Goal: Task Accomplishment & Management: Complete application form

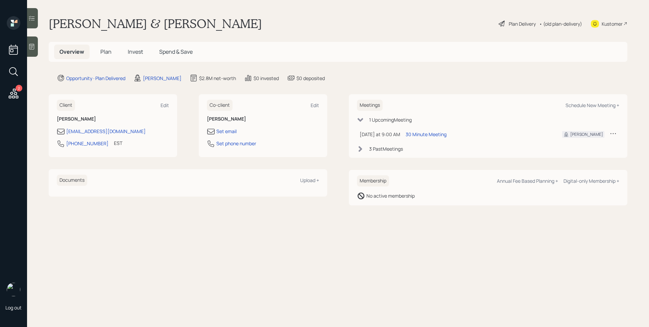
click at [407, 69] on main "Mark & [PERSON_NAME] Plan Delivery • (old plan-delivery) Kustomer Overview Plan…" at bounding box center [338, 163] width 622 height 327
click at [108, 49] on span "Plan" at bounding box center [105, 51] width 11 height 7
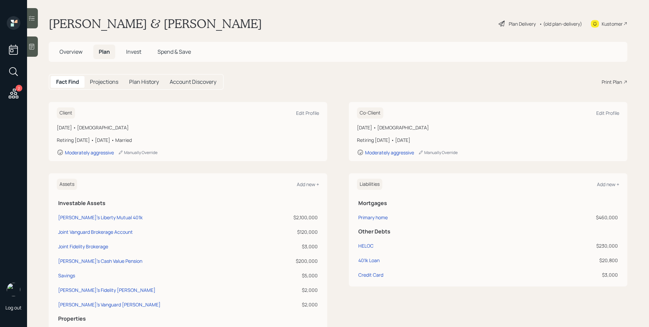
click at [135, 54] on span "Invest" at bounding box center [133, 51] width 15 height 7
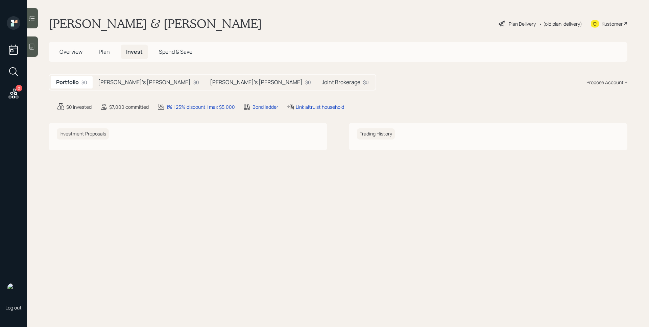
click at [322, 82] on h5 "Joint Brokerage" at bounding box center [341, 82] width 39 height 6
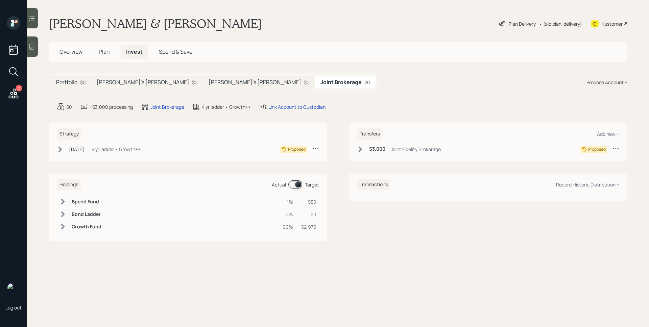
click at [209, 82] on h5 "[PERSON_NAME]'s [PERSON_NAME]" at bounding box center [255, 82] width 93 height 6
click at [192, 79] on div "$0" at bounding box center [195, 82] width 6 height 7
click at [338, 83] on div "Portfolio $0 [PERSON_NAME]'s [PERSON_NAME] $0 [PERSON_NAME]'s [PERSON_NAME] $0 …" at bounding box center [338, 82] width 579 height 17
click at [74, 50] on span "Overview" at bounding box center [71, 51] width 23 height 7
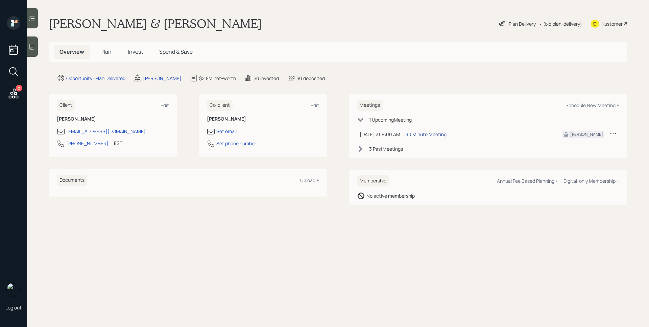
click at [435, 133] on div "30 Minute Meeting" at bounding box center [426, 134] width 41 height 7
click at [519, 22] on div "Plan Delivery" at bounding box center [522, 23] width 27 height 7
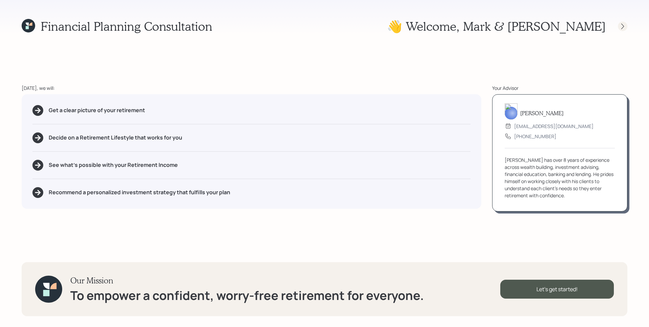
click at [622, 27] on icon at bounding box center [623, 26] width 7 height 7
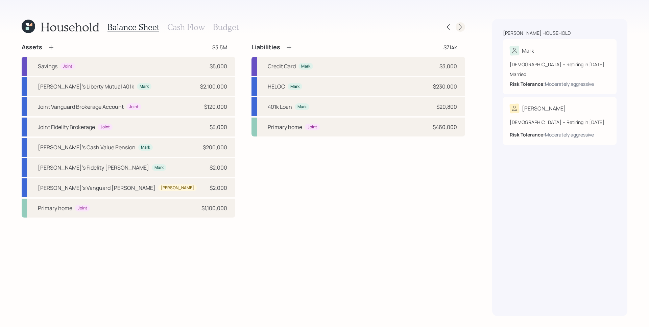
click at [459, 26] on icon at bounding box center [460, 27] width 7 height 7
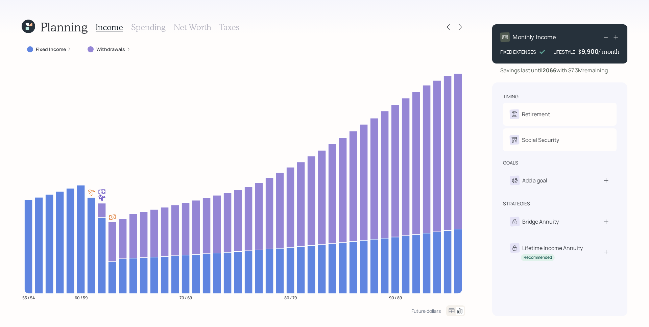
click at [459, 26] on icon at bounding box center [460, 27] width 7 height 7
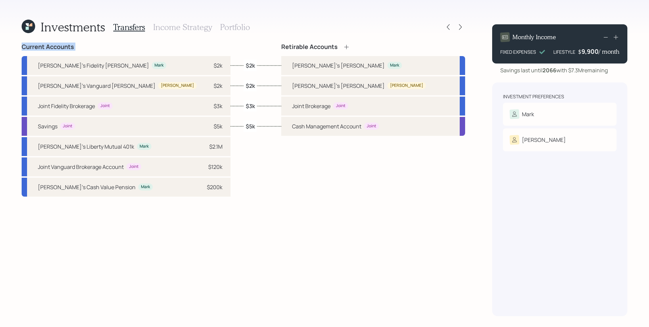
click at [459, 26] on icon at bounding box center [460, 27] width 7 height 7
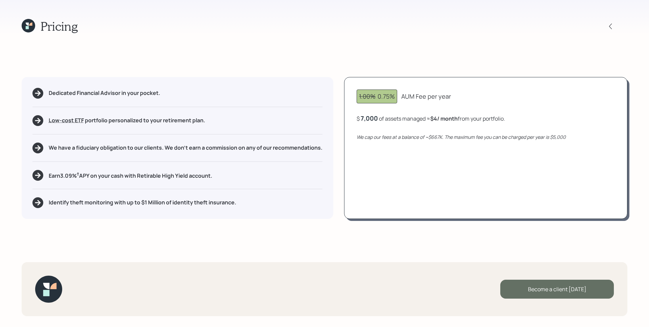
click at [543, 290] on div "Become a client [DATE]" at bounding box center [557, 289] width 114 height 19
click at [571, 284] on div "Go to Altruist" at bounding box center [557, 289] width 114 height 19
click at [28, 26] on icon at bounding box center [29, 26] width 14 height 14
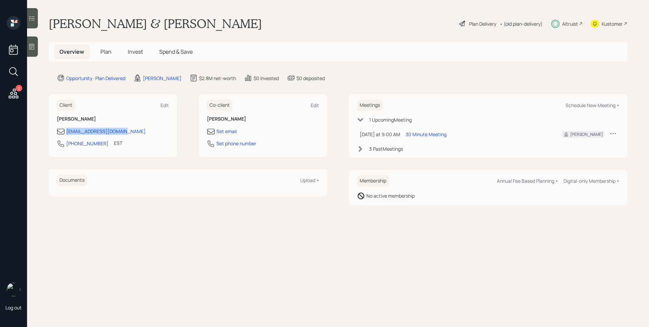
drag, startPoint x: 127, startPoint y: 132, endPoint x: 64, endPoint y: 131, distance: 63.6
click at [64, 131] on div "[EMAIL_ADDRESS][DOMAIN_NAME]" at bounding box center [113, 131] width 112 height 8
copy div "[EMAIL_ADDRESS][DOMAIN_NAME]"
drag, startPoint x: 97, startPoint y: 144, endPoint x: 65, endPoint y: 145, distance: 32.5
click at [65, 145] on div "[PHONE_NUMBER] EST Currently 8:57 AM" at bounding box center [113, 146] width 112 height 12
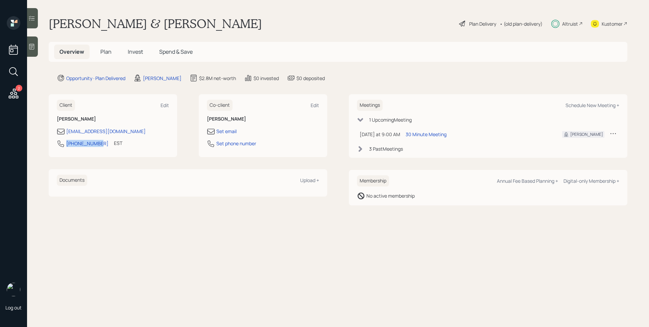
copy div "[PHONE_NUMBER]"
click at [359, 38] on main "Mark & [PERSON_NAME] Plan Delivery • (old plan-delivery) Altruist Kustomer Over…" at bounding box center [338, 163] width 622 height 327
click at [104, 52] on span "Plan" at bounding box center [105, 51] width 11 height 7
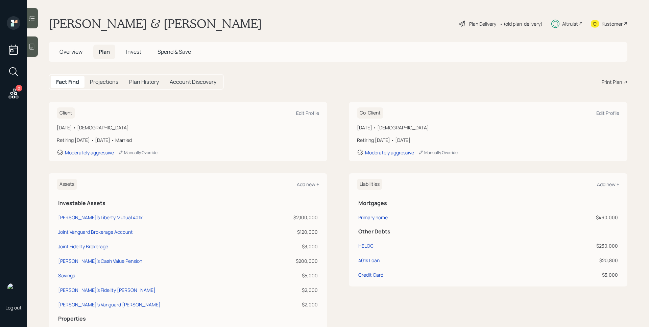
click at [133, 50] on span "Invest" at bounding box center [133, 51] width 15 height 7
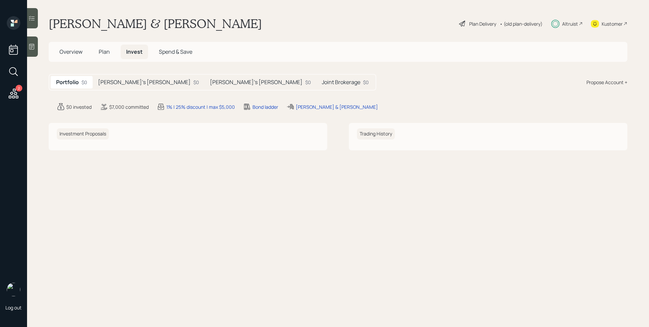
click at [193, 81] on div "$0" at bounding box center [196, 82] width 6 height 7
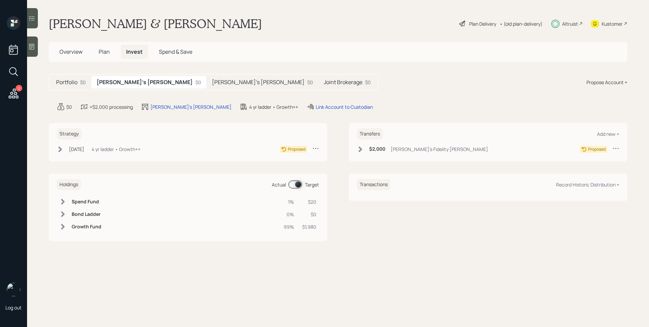
click at [96, 149] on div "[DATE] [DATE] 10:13 AM EDT 4 yr ladder • Growth++" at bounding box center [99, 149] width 84 height 8
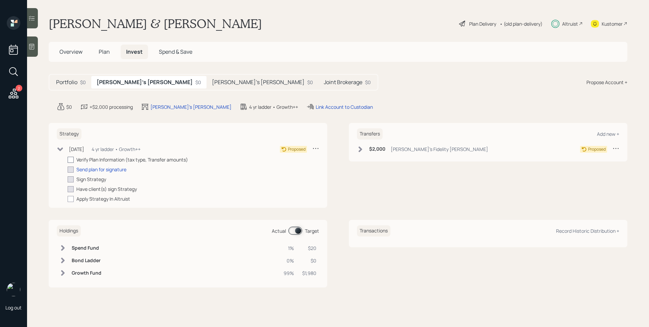
click at [73, 159] on div at bounding box center [71, 160] width 6 height 6
click at [68, 160] on input "checkbox" at bounding box center [67, 160] width 0 height 0
checkbox input "true"
click at [103, 171] on div "Send plan for signature" at bounding box center [101, 169] width 50 height 7
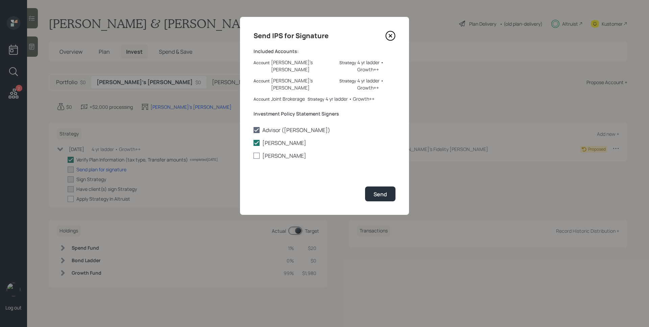
click at [290, 152] on label "[PERSON_NAME]" at bounding box center [325, 155] width 142 height 7
click at [254, 156] on input "[PERSON_NAME]" at bounding box center [253, 156] width 0 height 0
checkbox input "true"
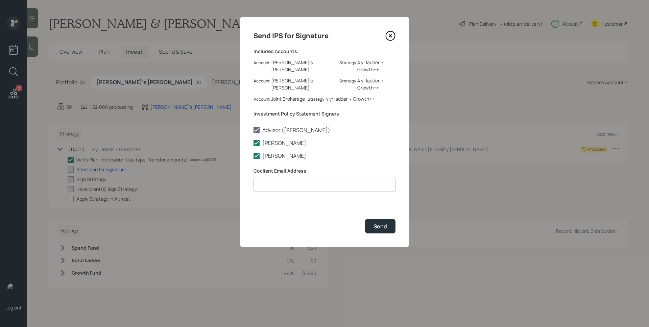
click at [319, 177] on input at bounding box center [325, 184] width 142 height 15
type input "[EMAIL_ADDRESS][PERSON_NAME][DOMAIN_NAME]"
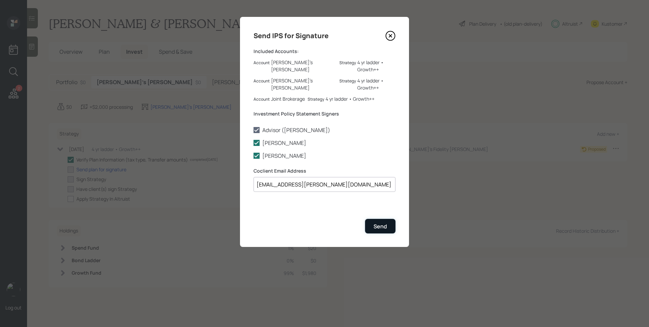
click at [384, 223] on div "Send" at bounding box center [381, 226] width 14 height 7
click at [372, 219] on button "Send" at bounding box center [380, 226] width 30 height 15
click at [381, 139] on label "[PERSON_NAME]" at bounding box center [325, 142] width 142 height 7
click at [254, 143] on input "[PERSON_NAME]" at bounding box center [253, 143] width 0 height 0
click at [284, 139] on label "[PERSON_NAME]" at bounding box center [325, 142] width 142 height 7
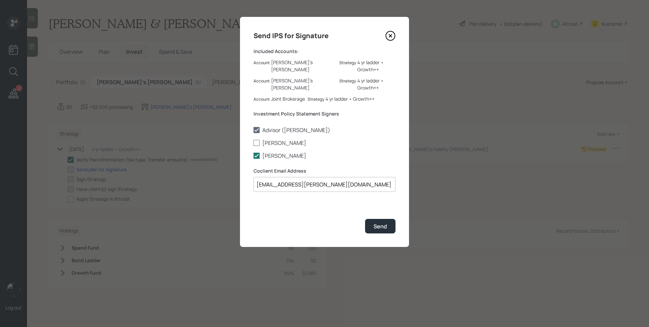
click at [254, 143] on input "[PERSON_NAME]" at bounding box center [253, 143] width 0 height 0
checkbox input "true"
click at [392, 35] on icon at bounding box center [391, 36] width 10 height 10
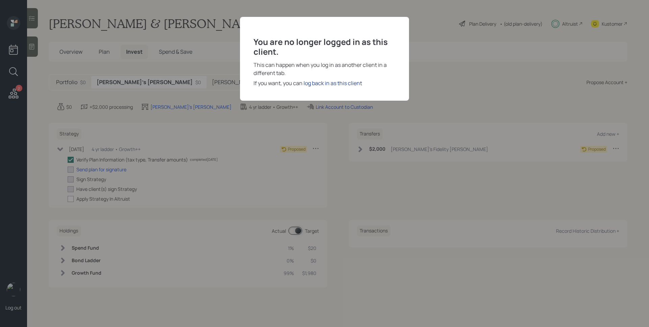
click at [347, 83] on div "log back in as this client" at bounding box center [333, 83] width 59 height 8
